Goal: Task Accomplishment & Management: Use online tool/utility

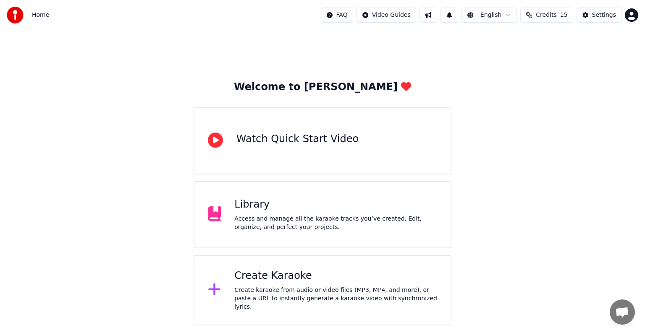
click at [269, 283] on div "Create Karaoke" at bounding box center [335, 276] width 203 height 13
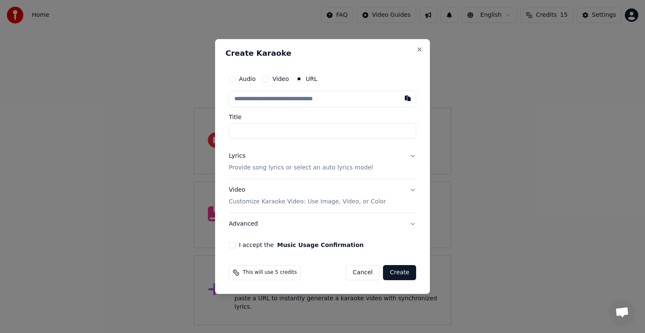
click at [368, 272] on button "Cancel" at bounding box center [363, 272] width 34 height 15
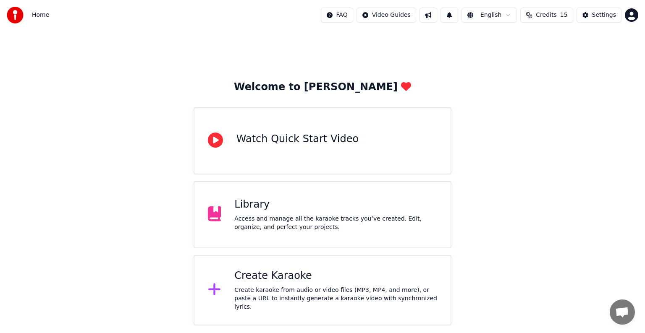
click at [478, 142] on div "Welcome to Youka Watch Quick Start Video Library Access and manage all the kara…" at bounding box center [322, 178] width 645 height 296
click at [519, 113] on div "Welcome to Youka Watch Quick Start Video Library Access and manage all the kara…" at bounding box center [322, 178] width 645 height 296
click at [272, 223] on div "Access and manage all the karaoke tracks you’ve created. Edit, organize, and pe…" at bounding box center [335, 223] width 203 height 17
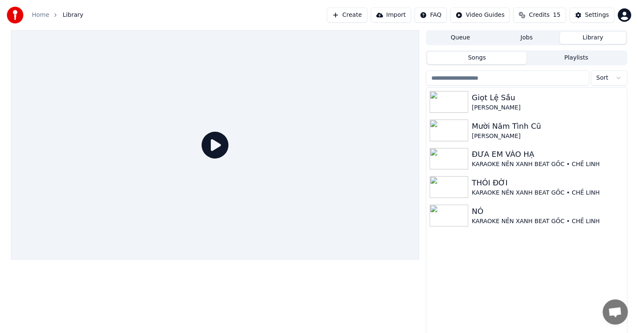
click at [363, 16] on button "Create" at bounding box center [347, 15] width 41 height 15
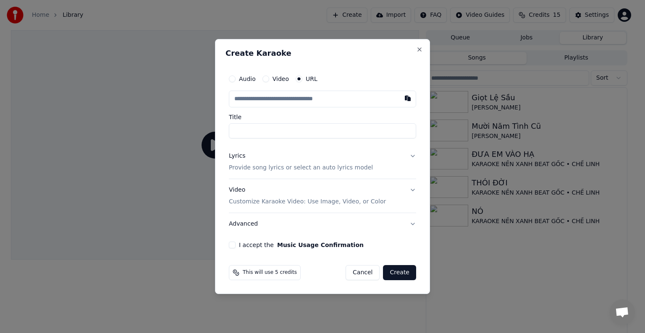
click at [301, 97] on input "text" at bounding box center [322, 99] width 187 height 17
type input "**********"
click at [255, 169] on p "Provide song lyrics or select an auto lyrics model" at bounding box center [301, 168] width 144 height 8
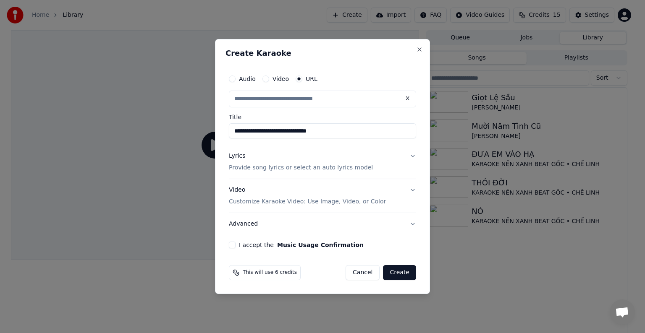
type input "**********"
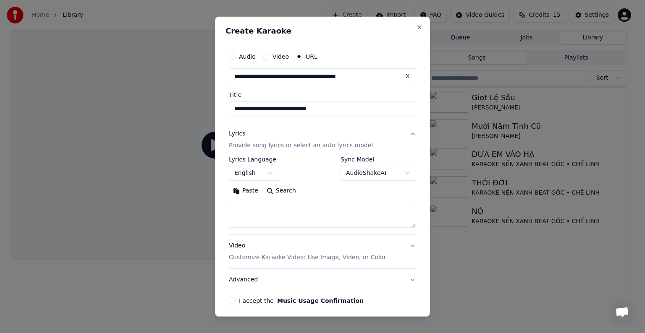
click at [250, 171] on button "English" at bounding box center [254, 173] width 50 height 15
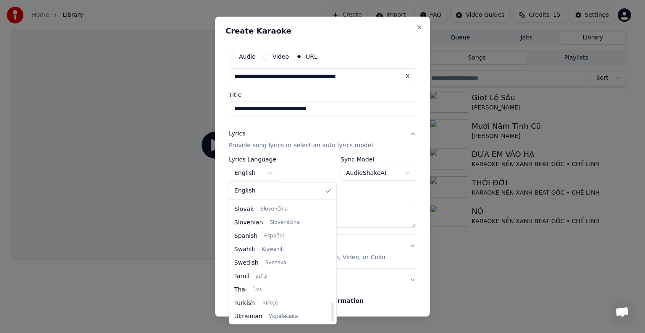
scroll to position [645, 0]
select select "**"
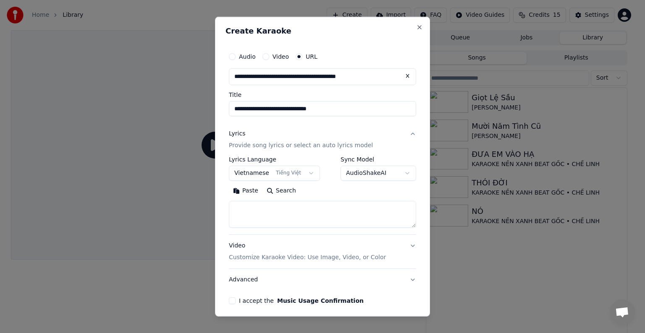
click at [272, 203] on textarea at bounding box center [322, 214] width 187 height 27
paste textarea "**********"
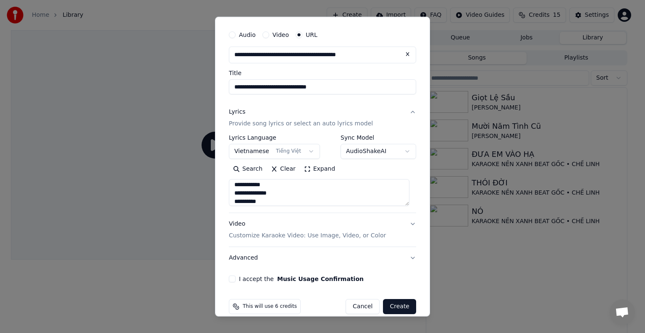
scroll to position [33, 0]
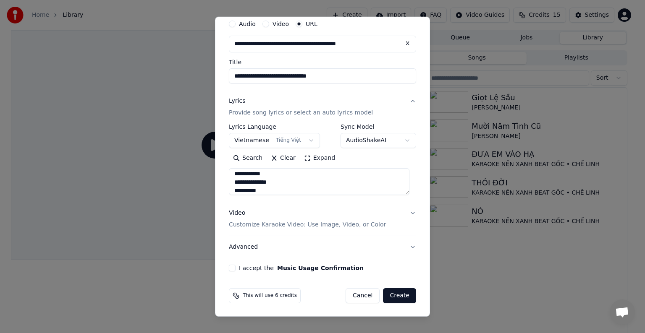
type textarea "**********"
click at [233, 267] on button "I accept the Music Usage Confirmation" at bounding box center [232, 268] width 7 height 7
click at [391, 297] on button "Create" at bounding box center [399, 295] width 33 height 15
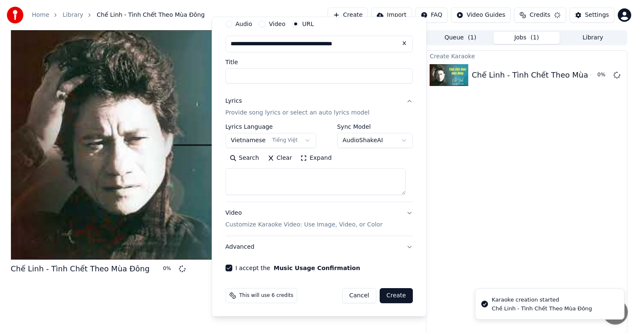
scroll to position [0, 0]
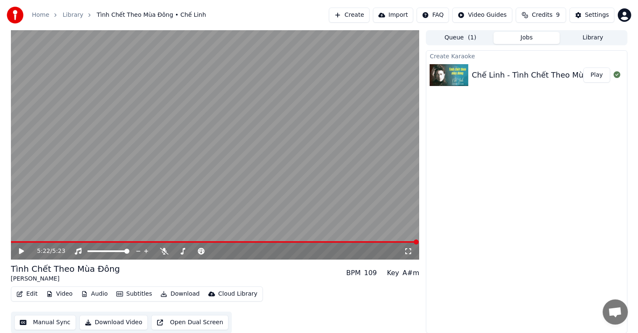
click at [559, 140] on div "Create Karaoke Chế Linh - Tình Chết Theo Mùa Đông Play" at bounding box center [526, 191] width 201 height 283
click at [24, 252] on icon at bounding box center [28, 251] width 20 height 7
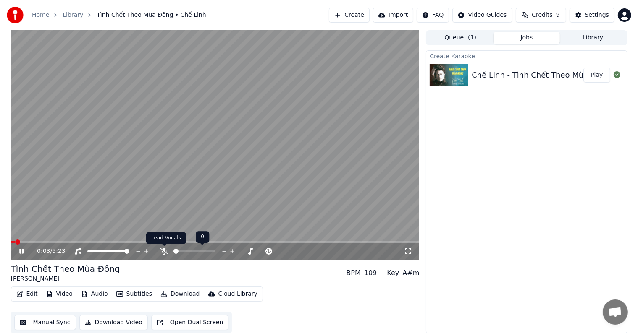
click at [164, 252] on icon at bounding box center [164, 251] width 8 height 7
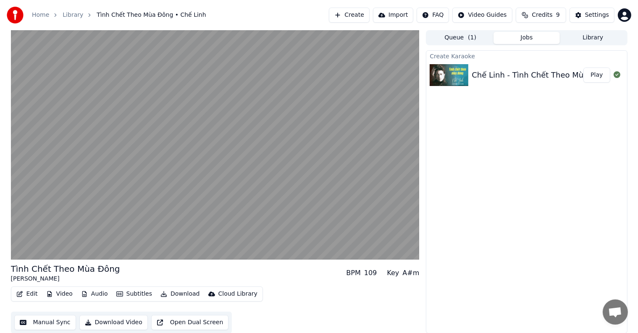
click at [47, 321] on button "Manual Sync" at bounding box center [45, 322] width 62 height 15
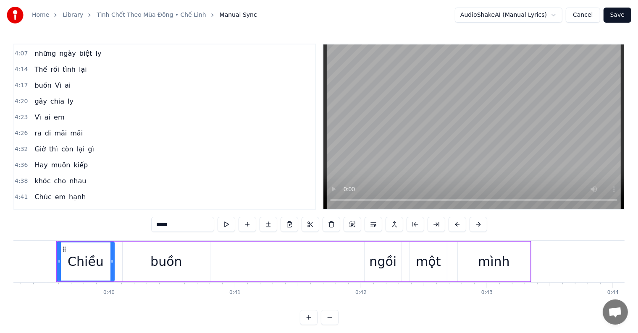
scroll to position [714, 0]
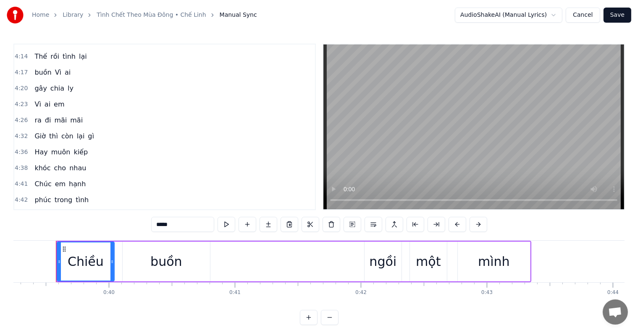
click at [594, 15] on button "Cancel" at bounding box center [583, 15] width 34 height 15
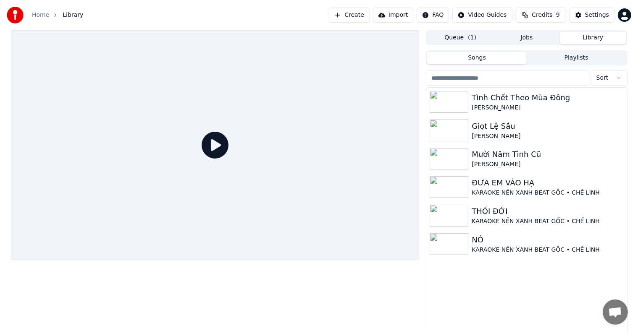
click at [588, 36] on button "Library" at bounding box center [593, 38] width 66 height 12
click at [504, 100] on div "Tình Chết Theo Mùa Đông" at bounding box center [543, 98] width 143 height 12
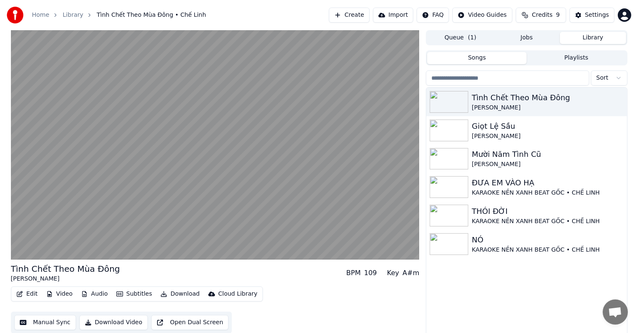
scroll to position [4, 0]
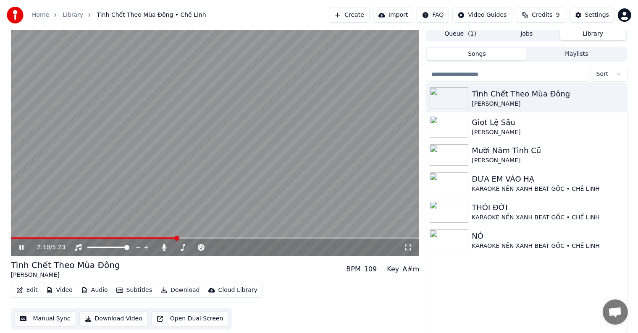
click at [39, 320] on button "Manual Sync" at bounding box center [45, 319] width 62 height 15
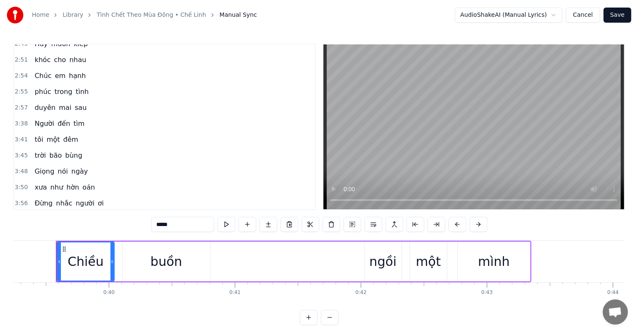
scroll to position [419, 0]
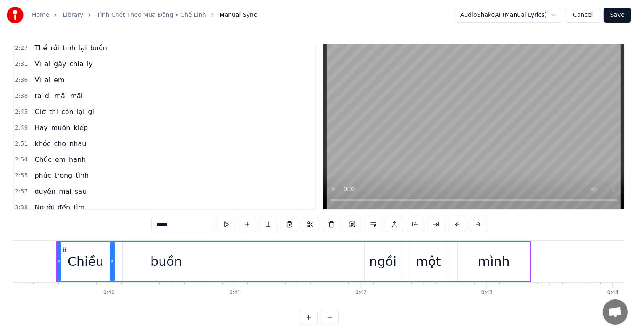
click at [185, 265] on div "buồn" at bounding box center [166, 262] width 87 height 40
type input "****"
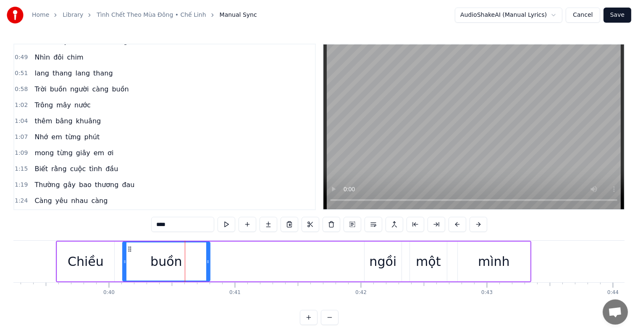
scroll to position [0, 0]
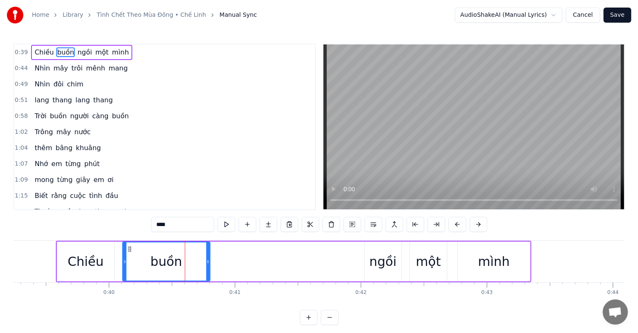
click at [265, 265] on div "Chiều buồn ngồi một mình" at bounding box center [293, 262] width 475 height 42
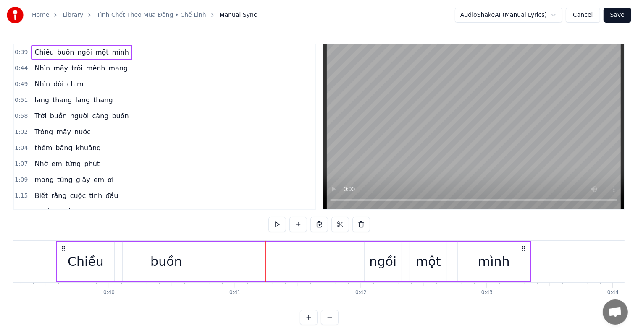
click at [282, 262] on div "Chiều buồn ngồi một mình" at bounding box center [293, 262] width 475 height 42
click at [332, 261] on div "Chiều buồn ngồi một mình" at bounding box center [293, 262] width 475 height 42
click at [404, 267] on div "Chiều buồn ngồi một mình" at bounding box center [293, 262] width 475 height 42
click at [464, 268] on div "mình" at bounding box center [494, 262] width 72 height 40
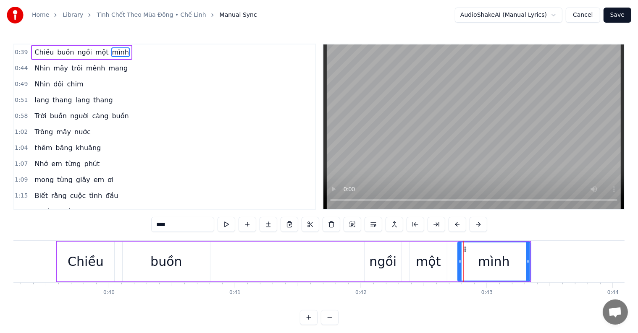
click at [504, 268] on div "mình" at bounding box center [494, 261] width 32 height 19
click at [585, 15] on button "Cancel" at bounding box center [583, 15] width 34 height 15
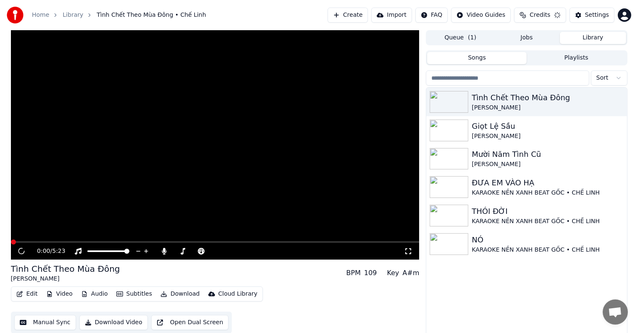
scroll to position [4, 0]
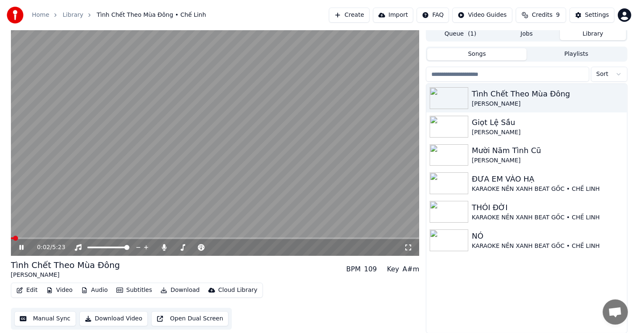
click at [39, 318] on button "Manual Sync" at bounding box center [45, 319] width 62 height 15
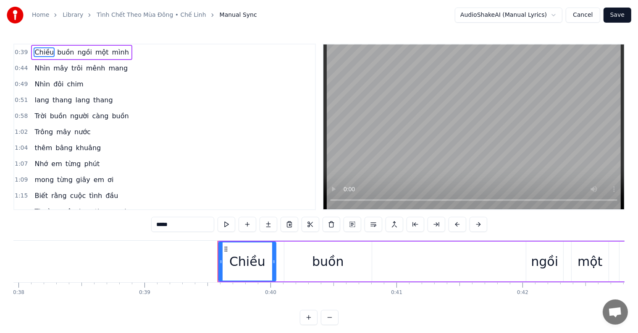
scroll to position [0, 4944]
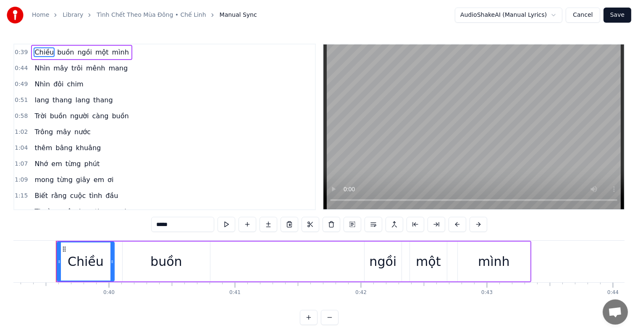
click at [558, 15] on html "Home Library Tình Chết Theo Mùa Đông • Chế Linh Manual Sync AudioShakeAI (Manua…" at bounding box center [319, 169] width 638 height 339
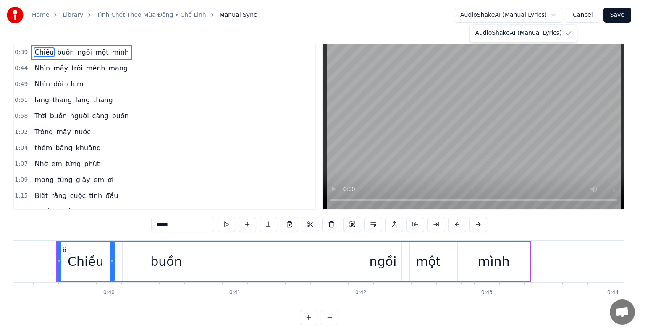
click at [433, 21] on html "Home Library Tình Chết Theo Mùa Đông • Chế Linh Manual Sync AudioShakeAI (Manua…" at bounding box center [322, 169] width 645 height 339
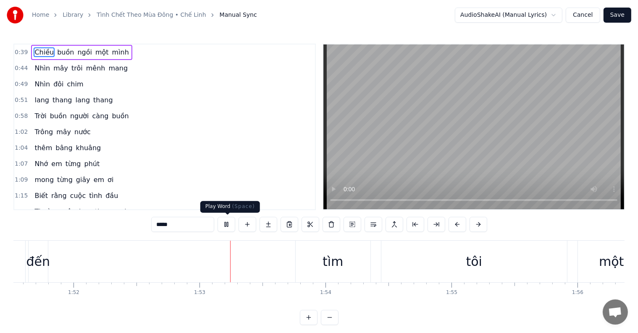
scroll to position [0, 14153]
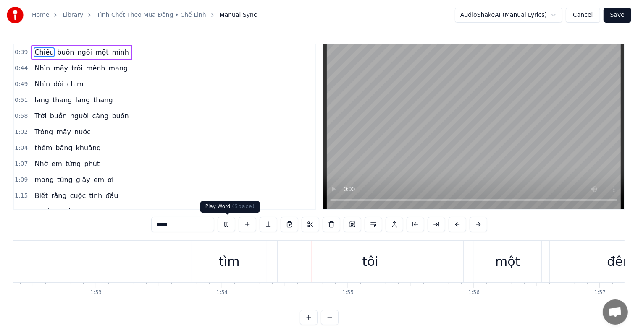
click at [225, 223] on button at bounding box center [227, 224] width 18 height 15
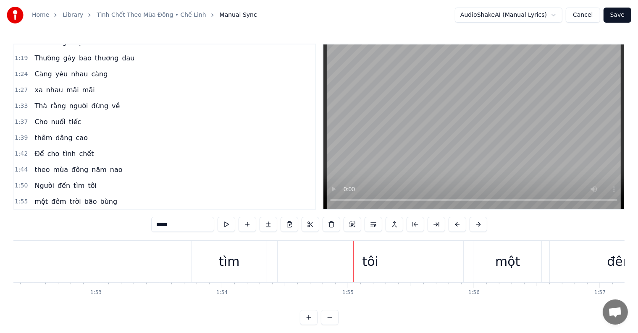
scroll to position [168, 0]
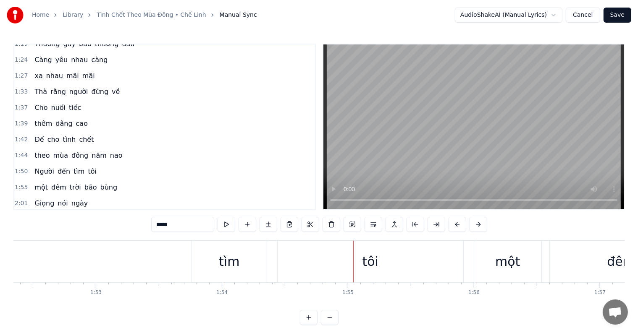
click at [40, 167] on span "Người" at bounding box center [44, 172] width 21 height 10
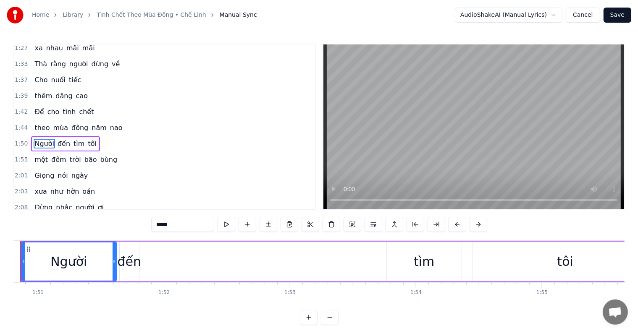
scroll to position [0, 13924]
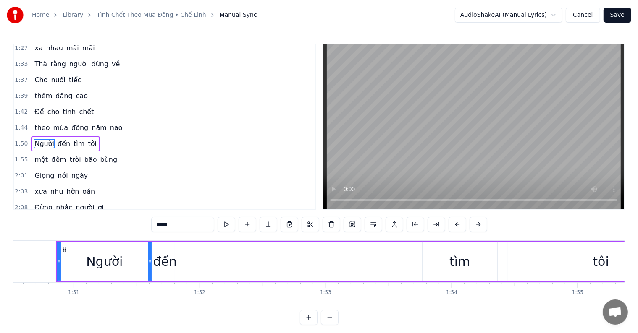
click at [59, 139] on span "đến" at bounding box center [64, 144] width 14 height 10
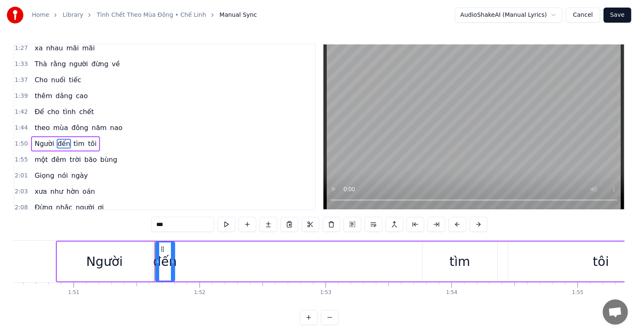
scroll to position [203, 0]
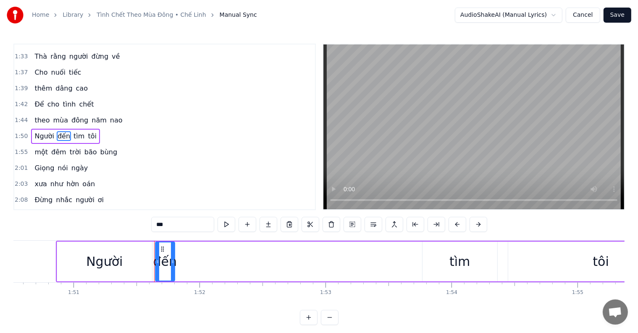
click at [73, 131] on span "tìm" at bounding box center [79, 136] width 13 height 10
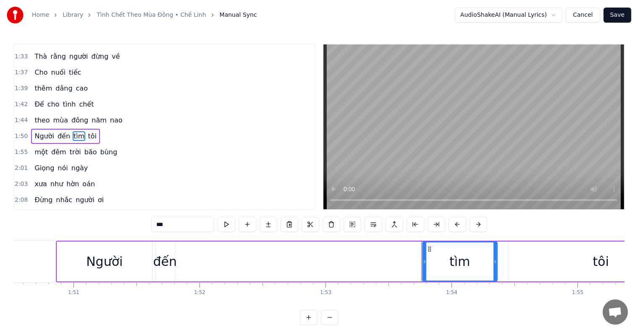
click at [87, 131] on span "tôi" at bounding box center [92, 136] width 10 height 10
type input "***"
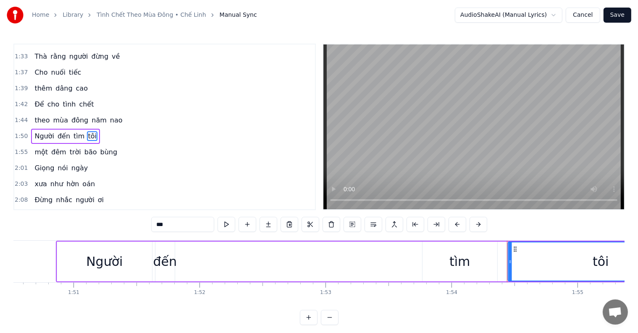
click at [516, 249] on circle at bounding box center [516, 249] width 0 height 0
click at [501, 259] on div "Người đến tìm tôi" at bounding box center [375, 262] width 639 height 42
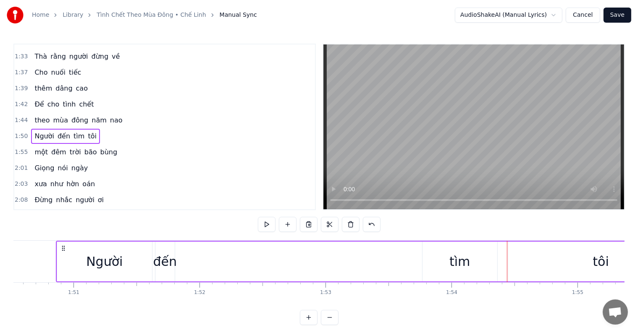
click at [63, 249] on icon at bounding box center [63, 248] width 7 height 7
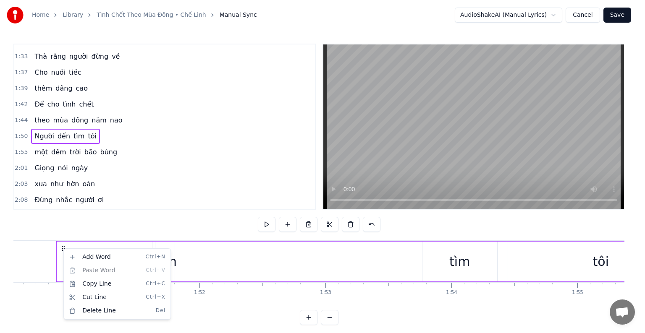
click at [82, 225] on html "Home Library Tình Chết Theo Mùa Đông • Chế Linh Manual Sync AudioShakeAI (Manua…" at bounding box center [322, 169] width 645 height 339
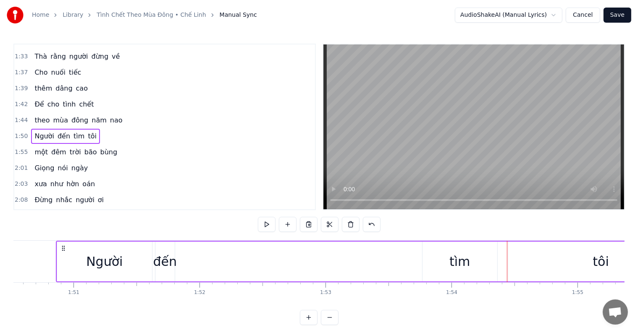
click at [216, 280] on div "Người đến tìm tôi" at bounding box center [375, 262] width 639 height 42
drag, startPoint x: 182, startPoint y: 269, endPoint x: 179, endPoint y: 264, distance: 5.8
click at [180, 264] on div "Người đến tìm tôi" at bounding box center [375, 262] width 639 height 42
click at [346, 268] on div "Người đến tìm tôi" at bounding box center [375, 262] width 639 height 42
click at [346, 268] on div at bounding box center [346, 262] width 0 height 42
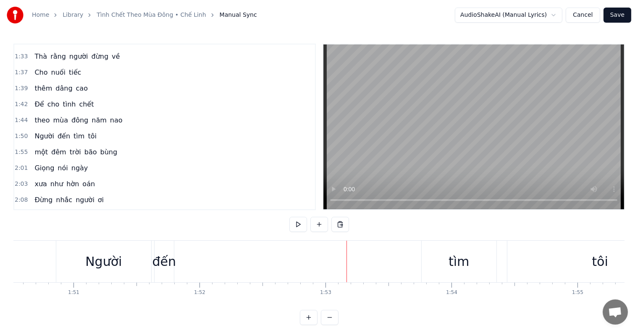
click at [35, 131] on span "Người" at bounding box center [44, 136] width 21 height 10
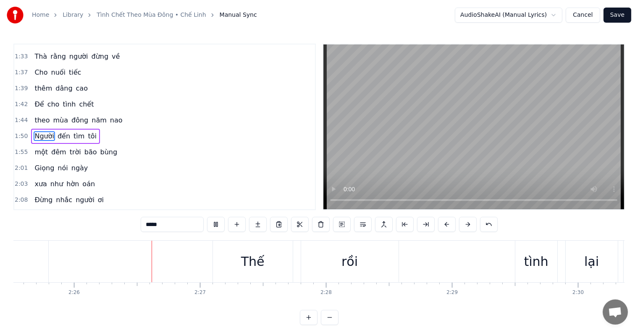
scroll to position [0, 18334]
click at [39, 16] on link "Home" at bounding box center [40, 15] width 17 height 8
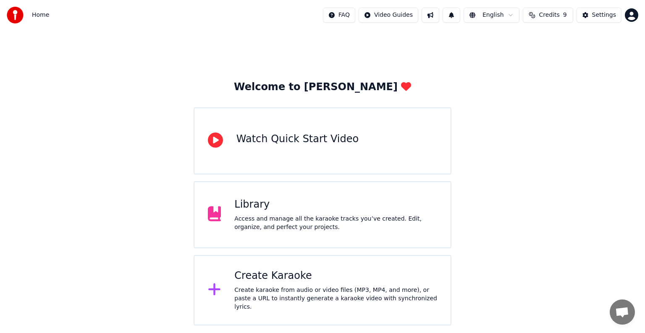
click at [256, 219] on div "Access and manage all the karaoke tracks you’ve created. Edit, organize, and pe…" at bounding box center [335, 223] width 203 height 17
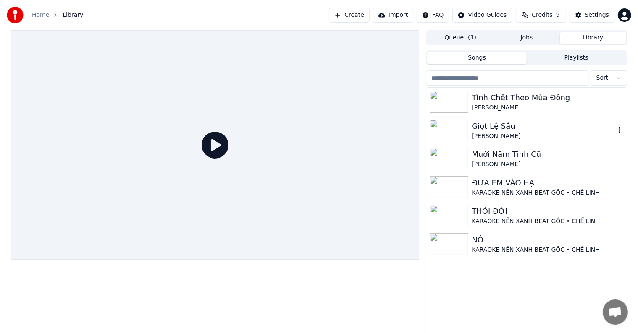
click at [493, 124] on div "Giọt Lệ Sầu" at bounding box center [543, 127] width 143 height 12
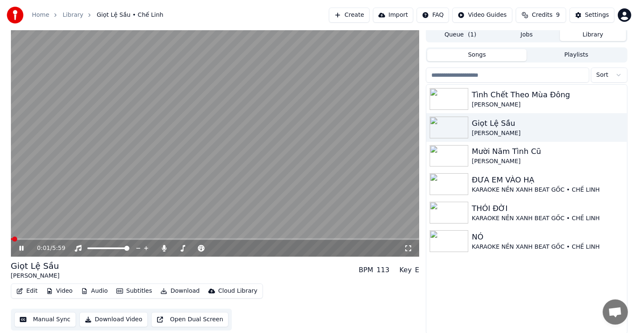
scroll to position [4, 0]
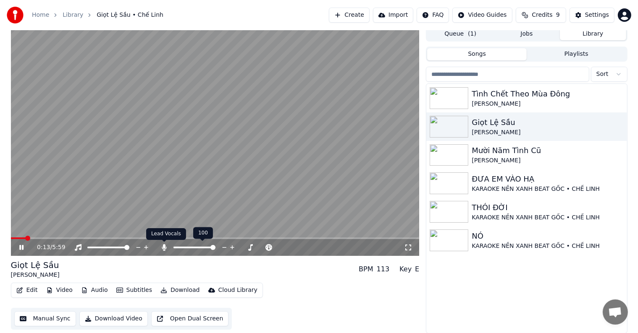
click at [163, 247] on icon at bounding box center [164, 247] width 5 height 7
click at [163, 247] on icon at bounding box center [164, 247] width 8 height 7
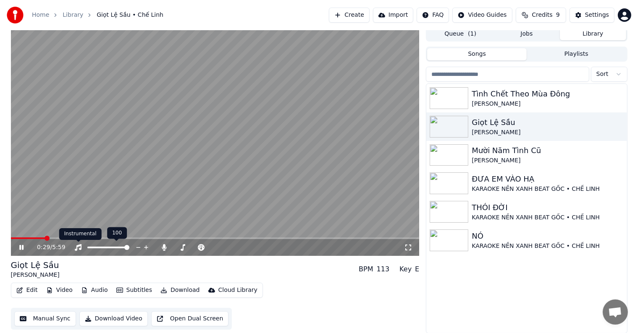
click at [79, 247] on icon at bounding box center [78, 247] width 8 height 7
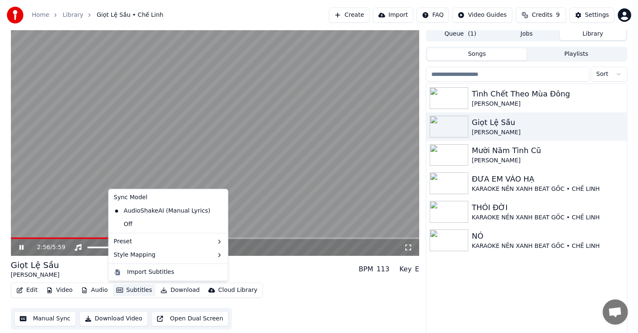
click at [129, 290] on button "Subtitles" at bounding box center [134, 291] width 42 height 12
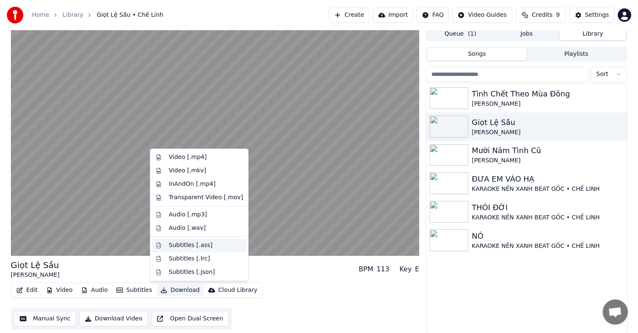
click at [186, 246] on div "Subtitles [.ass]" at bounding box center [191, 245] width 44 height 8
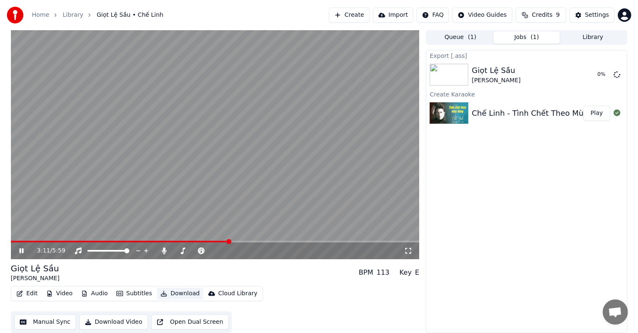
scroll to position [0, 0]
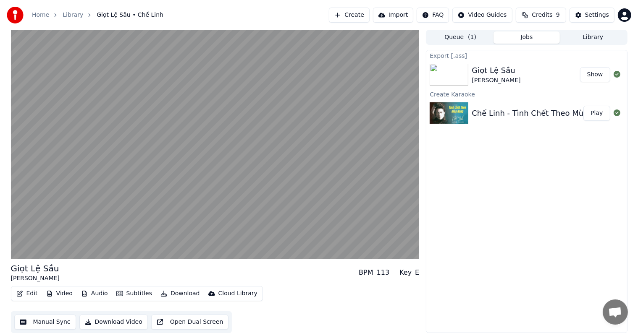
click at [593, 73] on button "Show" at bounding box center [595, 74] width 30 height 15
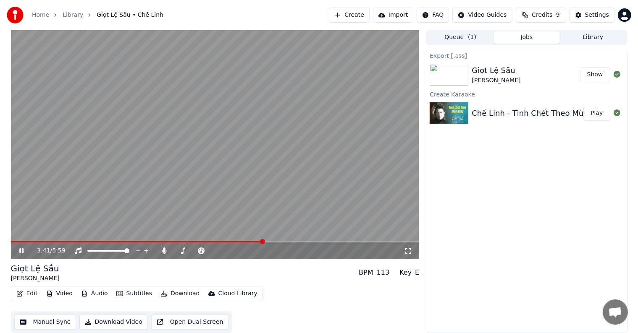
click at [97, 178] on video at bounding box center [215, 145] width 409 height 230
